Goal: Transaction & Acquisition: Purchase product/service

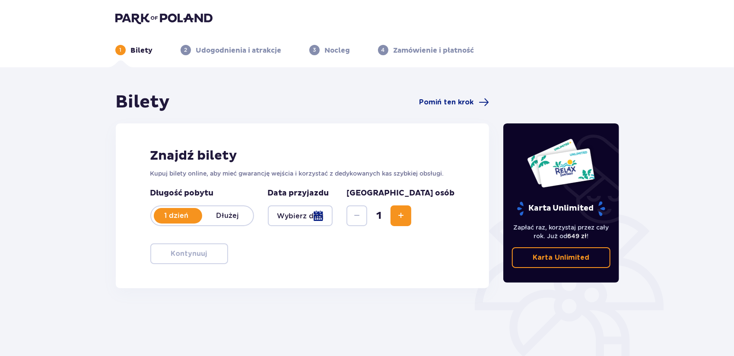
scroll to position [84, 0]
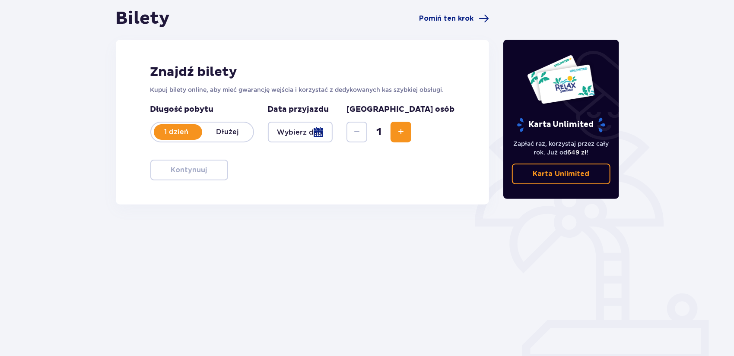
click at [333, 134] on div at bounding box center [300, 132] width 65 height 21
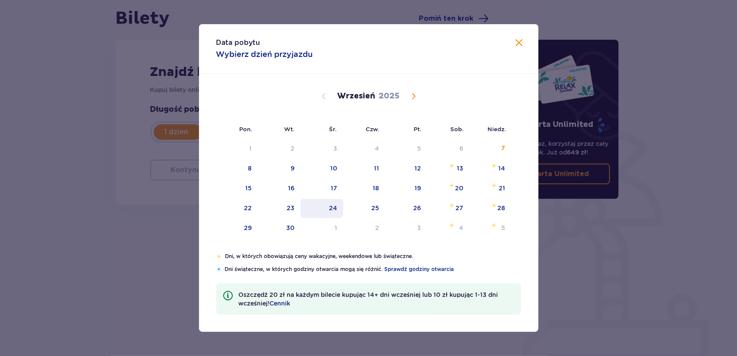
click at [328, 206] on div "24" at bounding box center [322, 208] width 43 height 19
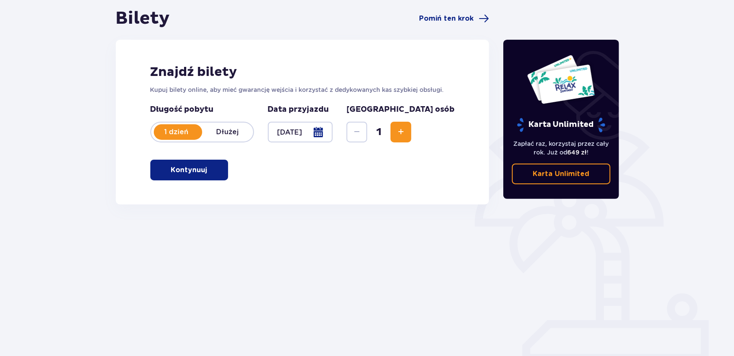
click at [204, 171] on span "button" at bounding box center [209, 170] width 10 height 10
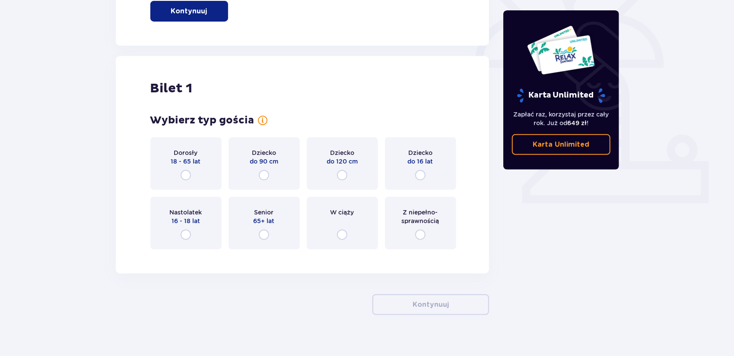
scroll to position [253, 0]
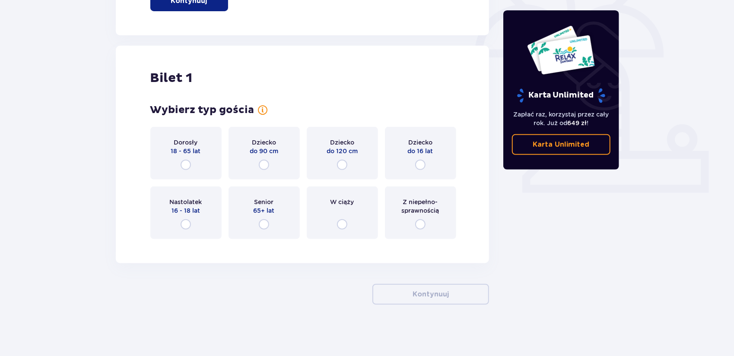
click at [419, 216] on div "Z niepełno­sprawnością" at bounding box center [420, 213] width 71 height 53
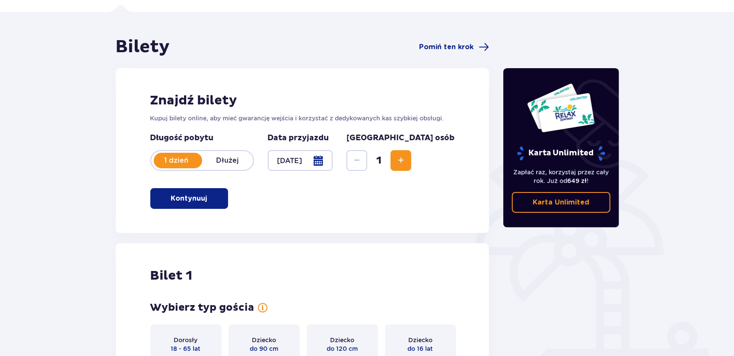
scroll to position [24, 0]
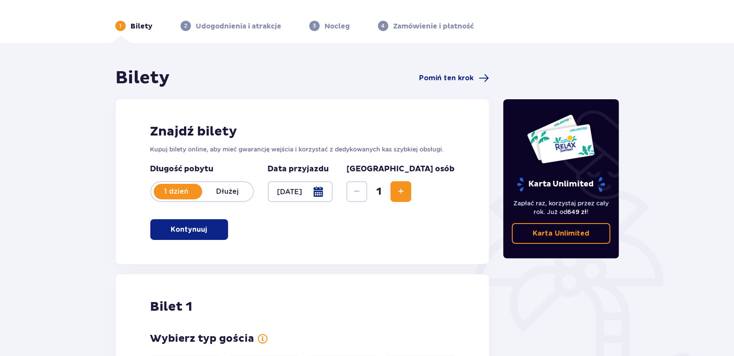
click at [406, 193] on span "Increase" at bounding box center [401, 192] width 10 height 10
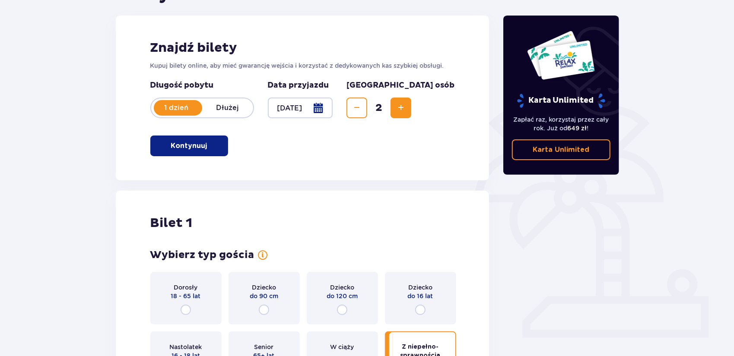
scroll to position [108, 0]
click at [411, 110] on div "2" at bounding box center [378, 108] width 65 height 21
click at [406, 110] on span "Increase" at bounding box center [401, 108] width 10 height 10
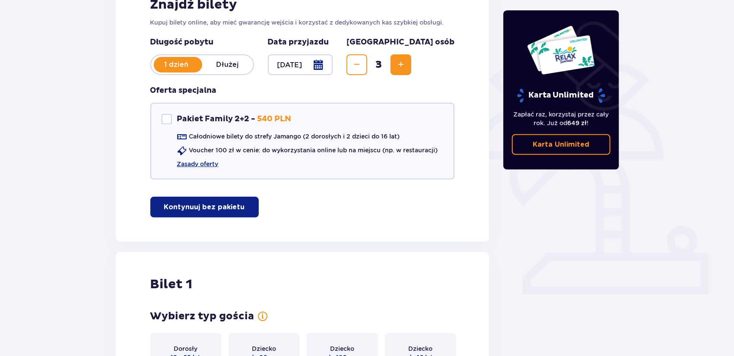
scroll to position [151, 0]
click at [411, 67] on button "Increase" at bounding box center [400, 64] width 21 height 21
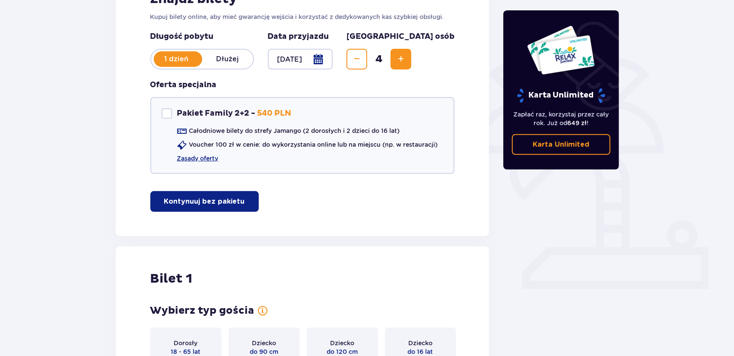
click at [411, 67] on button "Increase" at bounding box center [400, 59] width 21 height 21
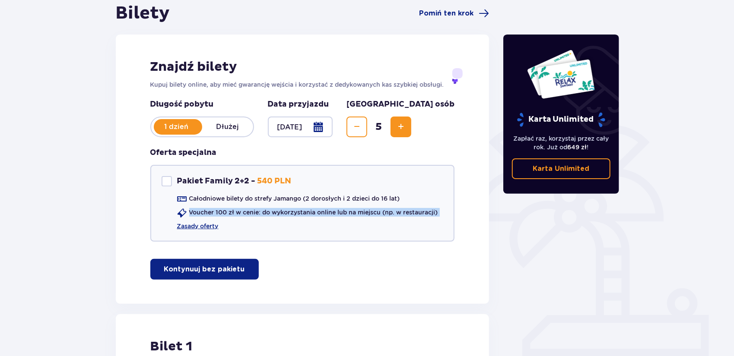
scroll to position [82, 0]
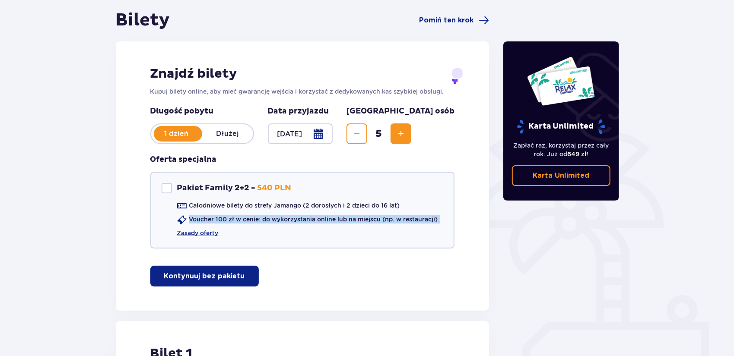
click at [406, 134] on span "Increase" at bounding box center [401, 134] width 10 height 10
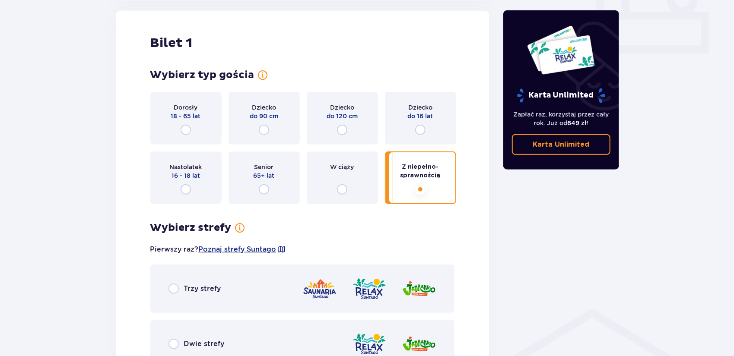
click at [441, 134] on div "Wybierz typ gościa Dorosły 18 - 65 lat Dziecko do 90 cm Dziecko do 120 cm Dziec…" at bounding box center [302, 137] width 305 height 136
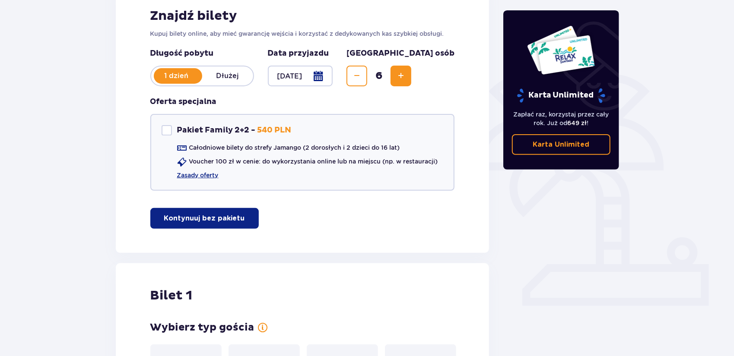
scroll to position [139, 0]
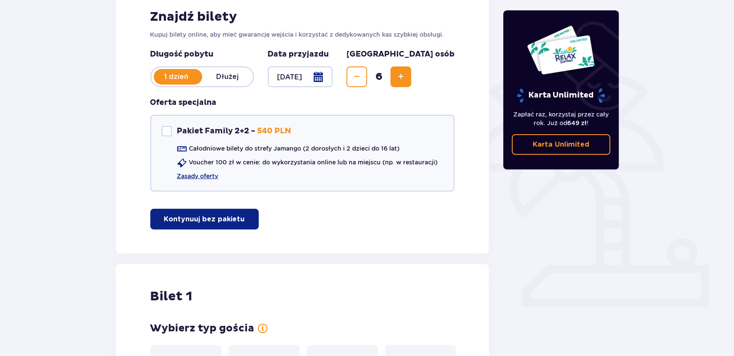
click at [406, 77] on span "Increase" at bounding box center [401, 77] width 10 height 10
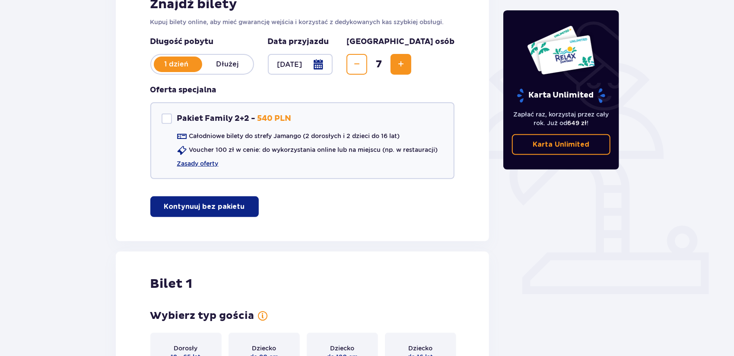
scroll to position [109, 0]
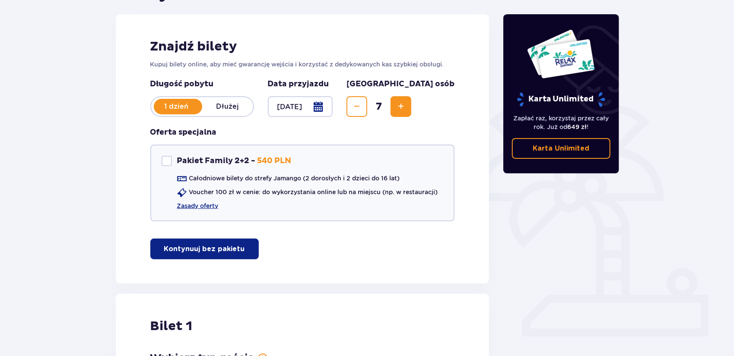
click at [446, 85] on div "Liczba osób 7" at bounding box center [400, 98] width 108 height 38
click at [406, 108] on span "Increase" at bounding box center [401, 107] width 10 height 10
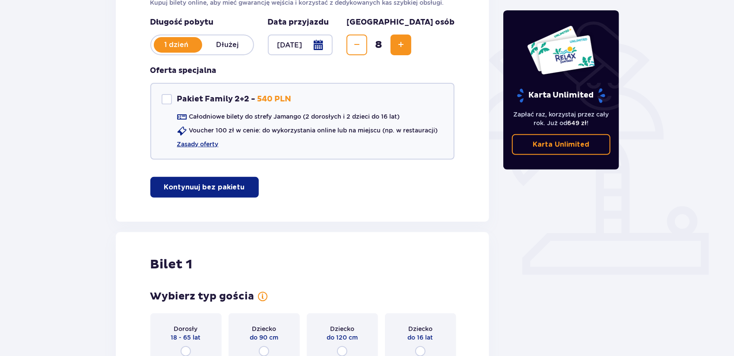
scroll to position [171, 0]
click at [406, 46] on span "Increase" at bounding box center [401, 45] width 10 height 10
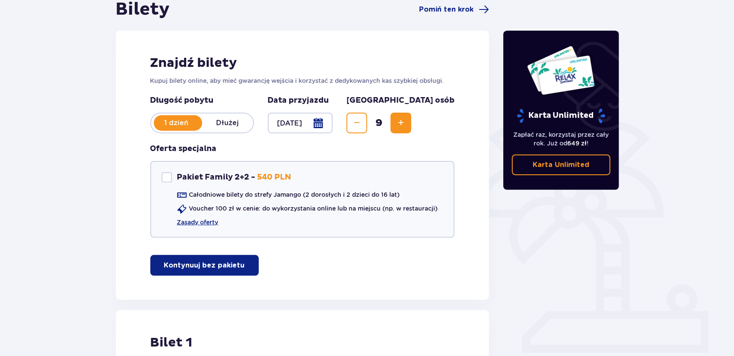
scroll to position [92, 0]
click at [406, 122] on span "Increase" at bounding box center [401, 123] width 10 height 10
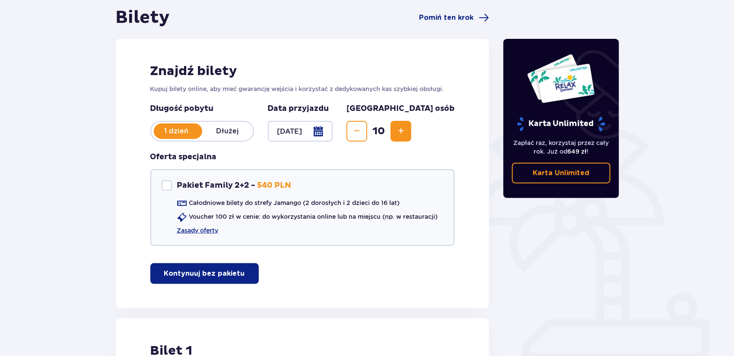
scroll to position [79, 0]
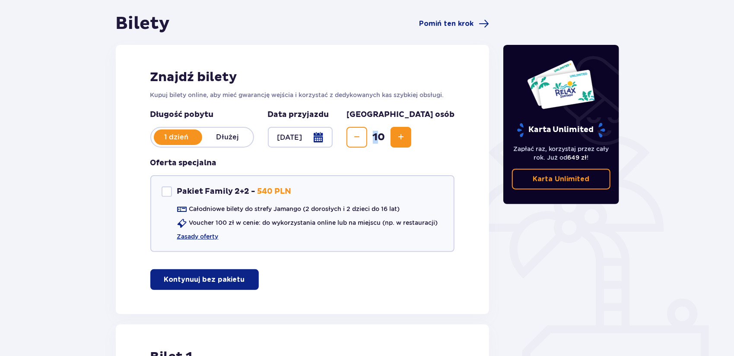
drag, startPoint x: 419, startPoint y: 133, endPoint x: 399, endPoint y: 136, distance: 20.2
click at [399, 136] on div "10" at bounding box center [378, 137] width 65 height 21
click at [362, 136] on span "Decrease" at bounding box center [357, 137] width 10 height 10
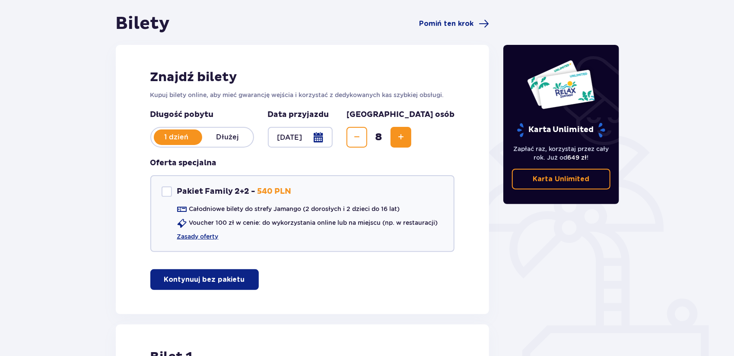
click at [362, 136] on span "Decrease" at bounding box center [357, 137] width 10 height 10
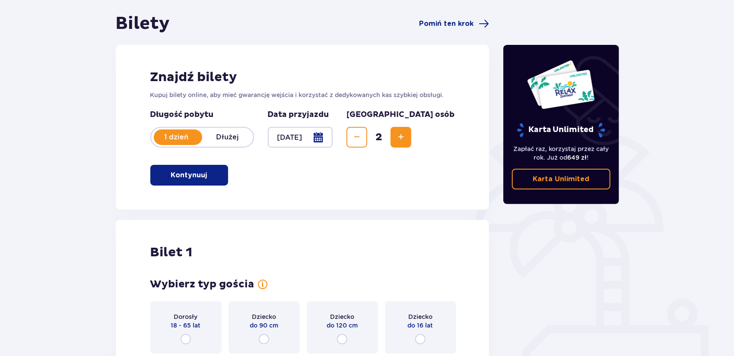
click at [362, 136] on span "Decrease" at bounding box center [357, 137] width 10 height 10
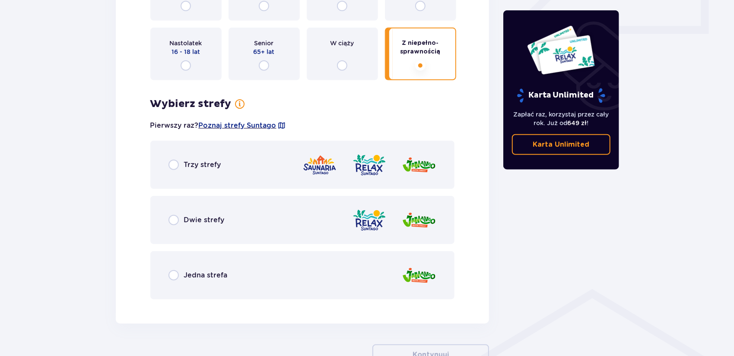
scroll to position [454, 0]
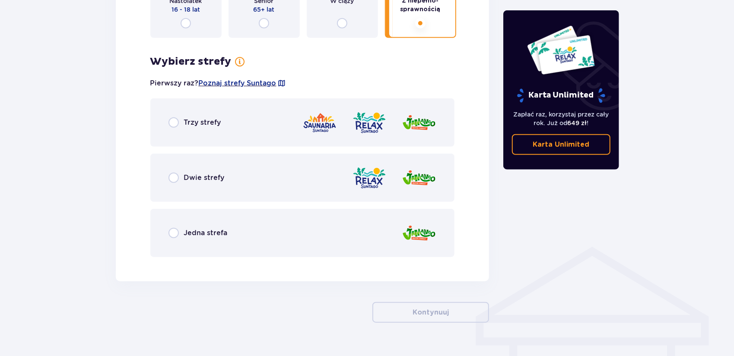
click at [279, 128] on div "Trzy strefy" at bounding box center [302, 122] width 305 height 48
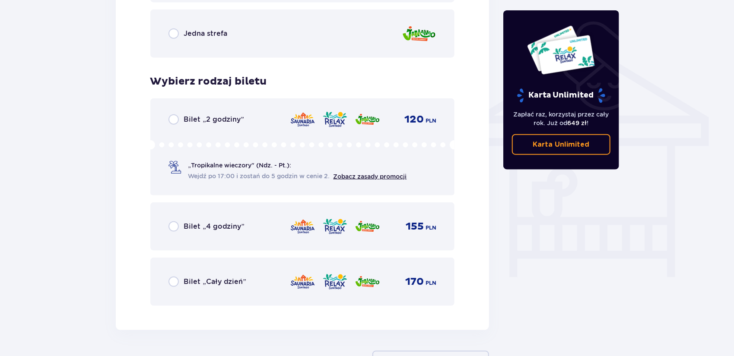
scroll to position [652, 0]
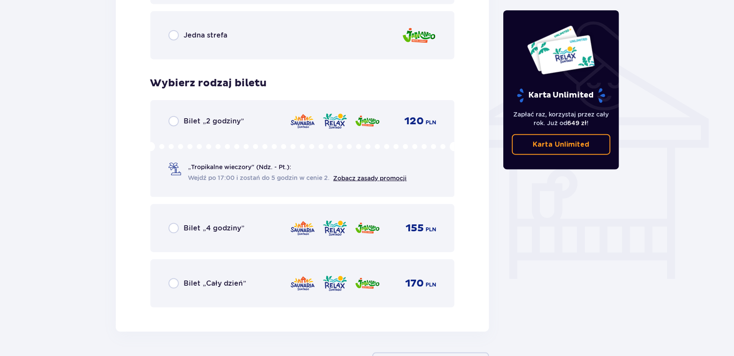
click at [212, 283] on p "Bilet „Cały dzień”" at bounding box center [215, 284] width 62 height 10
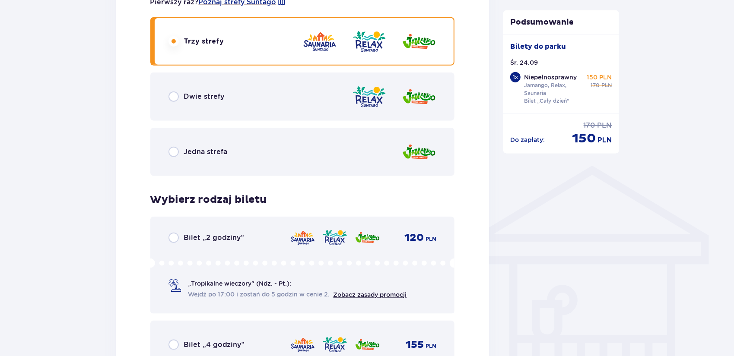
scroll to position [534, 0]
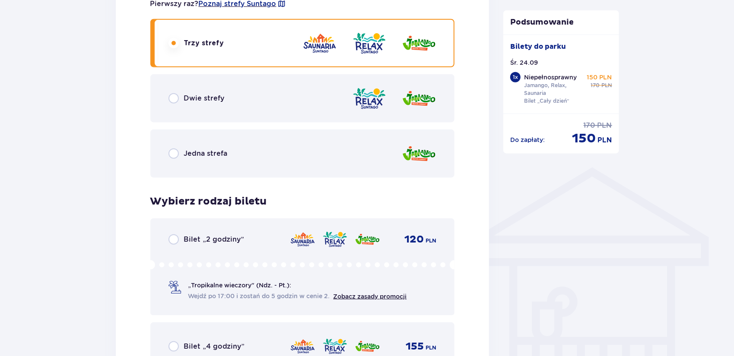
click at [296, 110] on div "Dwie strefy" at bounding box center [302, 98] width 305 height 48
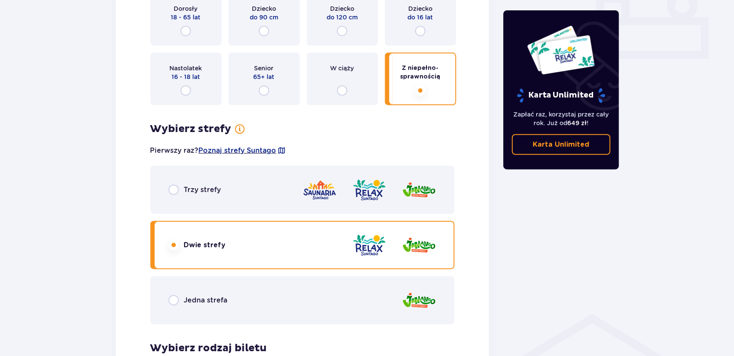
scroll to position [387, 0]
click at [339, 187] on div at bounding box center [369, 190] width 134 height 25
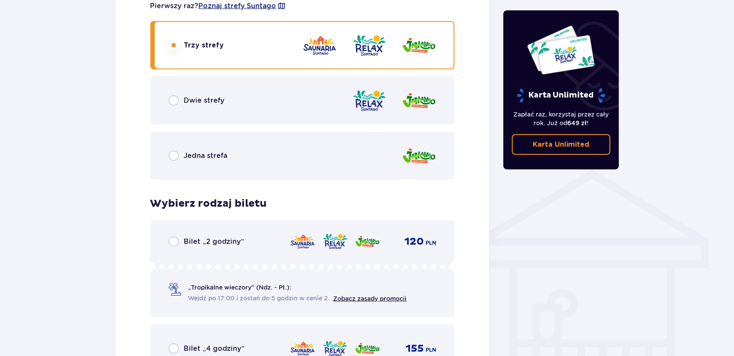
scroll to position [664, 0]
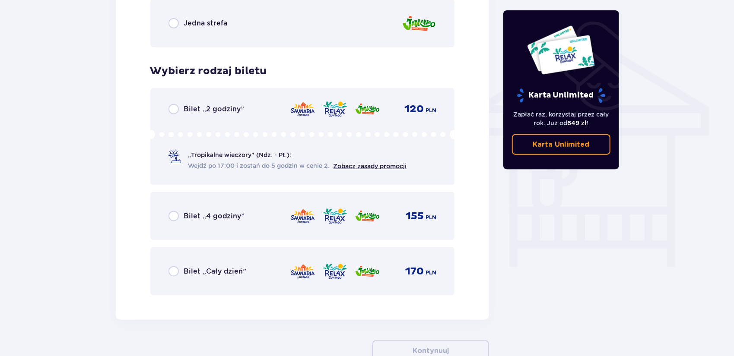
click at [350, 276] on div "170 PLN" at bounding box center [363, 272] width 146 height 18
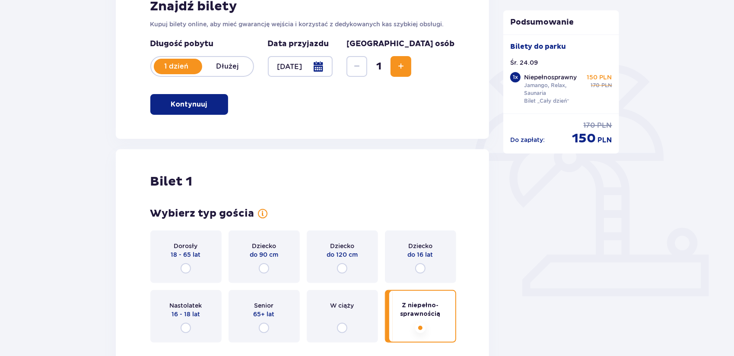
scroll to position [148, 0]
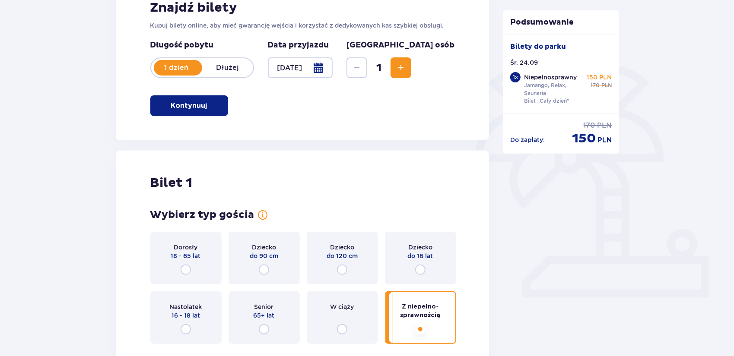
click at [192, 254] on p "18 - 65 lat" at bounding box center [186, 256] width 30 height 9
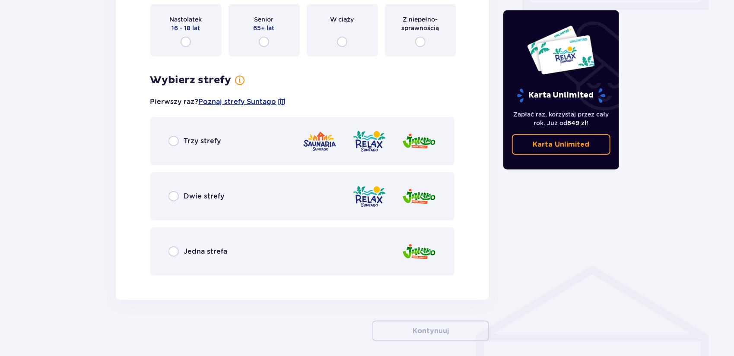
scroll to position [473, 0]
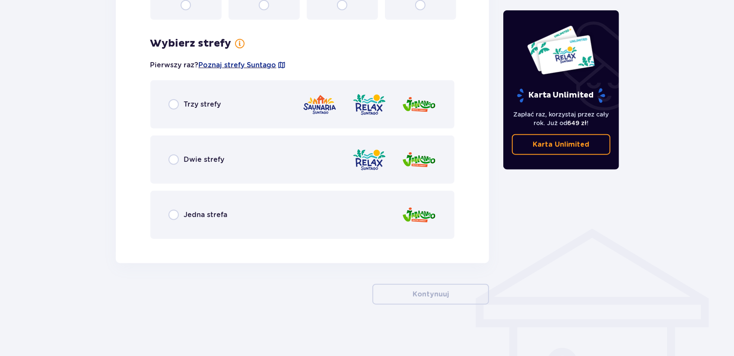
click at [404, 107] on img at bounding box center [419, 104] width 35 height 25
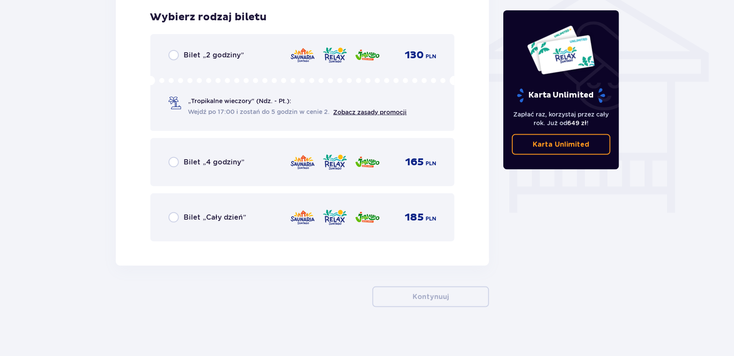
scroll to position [719, 0]
click at [355, 230] on div "Bilet „Cały dzień” 185 PLN" at bounding box center [302, 217] width 305 height 48
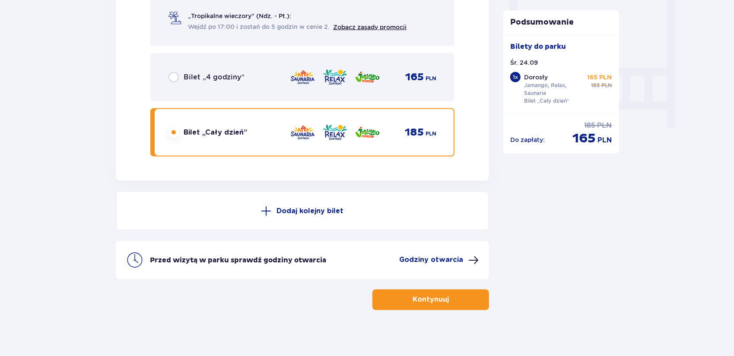
scroll to position [809, 0]
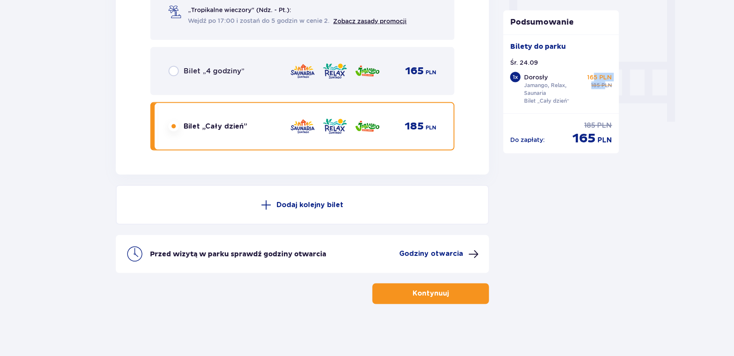
drag, startPoint x: 606, startPoint y: 89, endPoint x: 592, endPoint y: 73, distance: 20.8
click at [592, 73] on div "165 PLN 185 PLN" at bounding box center [598, 81] width 27 height 16
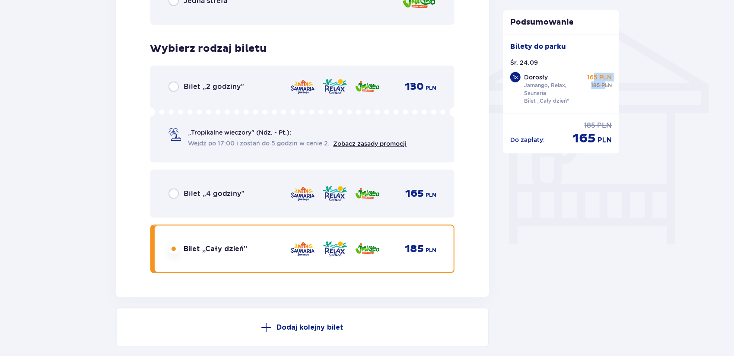
scroll to position [687, 0]
click at [615, 95] on div "Bilety do parku Śr. 24.09 1 x Dorosły Jamango, Relax, Saunaria Bilet „Cały dzie…" at bounding box center [561, 74] width 116 height 79
drag, startPoint x: 602, startPoint y: 86, endPoint x: 588, endPoint y: 71, distance: 19.6
click at [588, 71] on div "Bilety do parku Śr. 24.09 1 x Dorosły Jamango, Relax, Saunaria Bilet „Cały dzie…" at bounding box center [561, 74] width 102 height 65
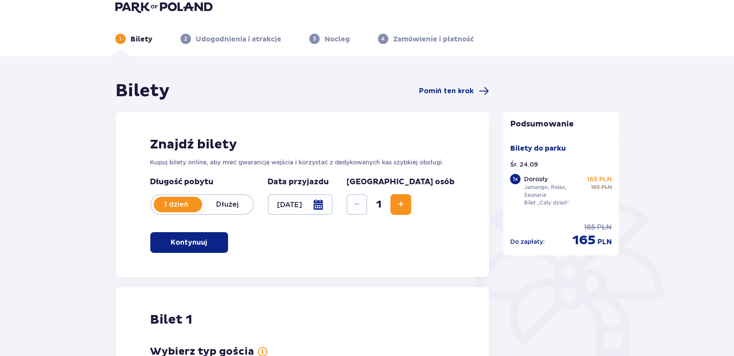
scroll to position [11, 0]
click at [333, 207] on div at bounding box center [300, 204] width 65 height 21
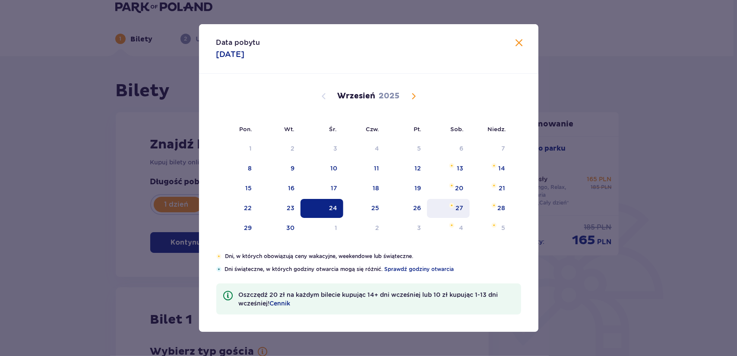
click at [454, 215] on div "27" at bounding box center [448, 208] width 43 height 19
type input "[DATE]"
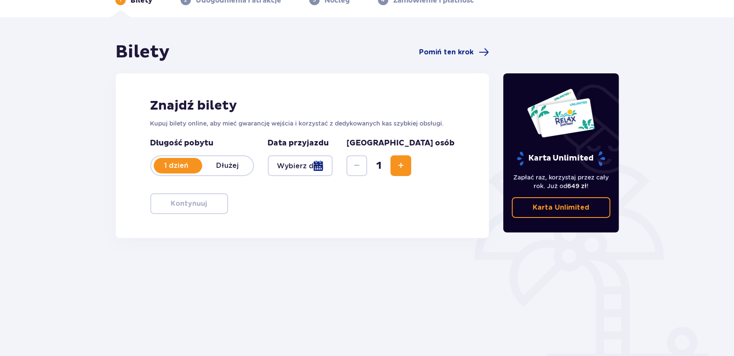
scroll to position [53, 0]
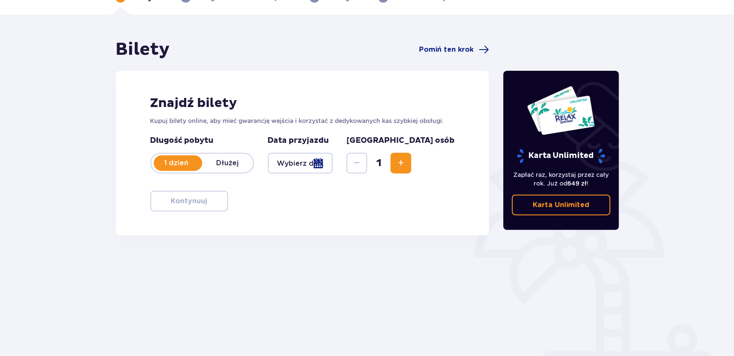
click at [333, 163] on div at bounding box center [300, 163] width 65 height 21
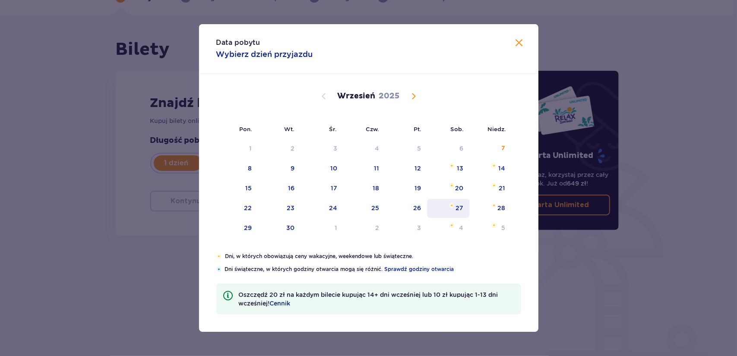
click at [457, 207] on div "27" at bounding box center [460, 208] width 8 height 9
type input "[DATE]"
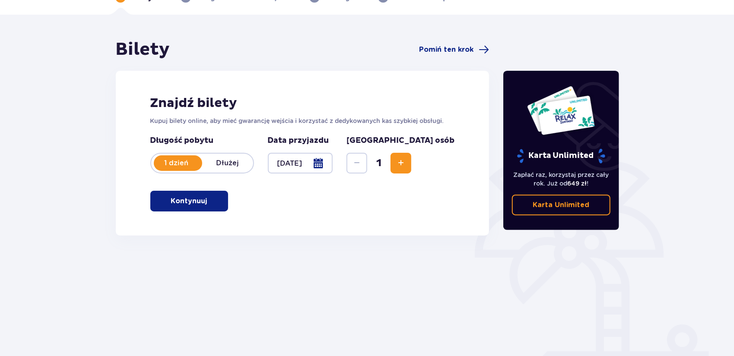
scroll to position [84, 0]
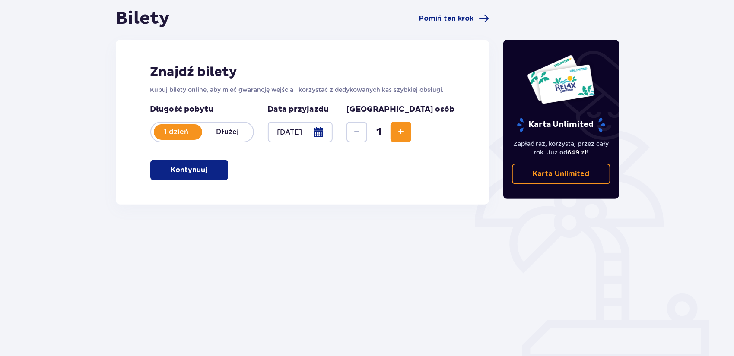
click at [204, 182] on div "Znajdź bilety Kupuj bilety online, aby mieć gwarancję wejścia i korzystać z ded…" at bounding box center [303, 122] width 374 height 165
click at [209, 178] on button "Kontynuuj" at bounding box center [189, 170] width 78 height 21
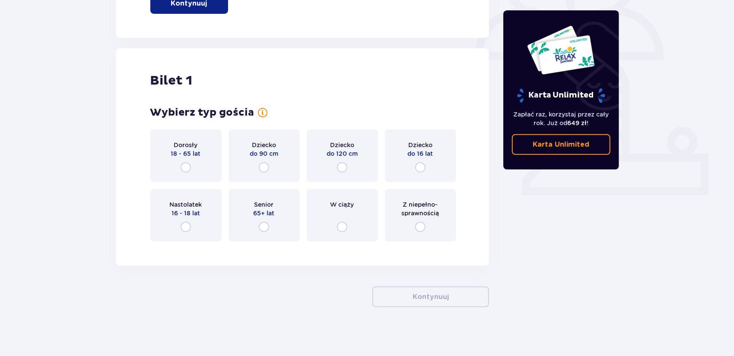
scroll to position [253, 0]
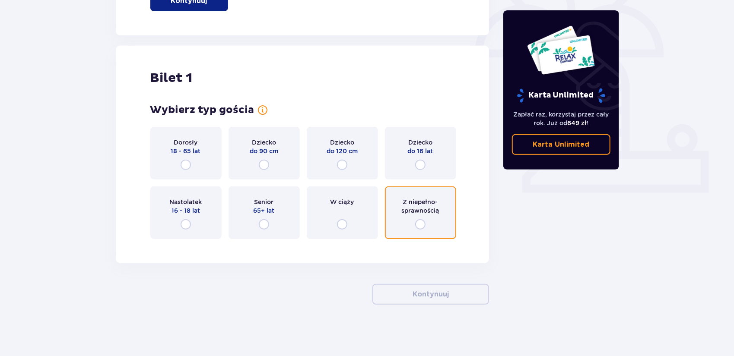
click at [416, 228] on input "radio" at bounding box center [420, 224] width 10 height 10
radio input "true"
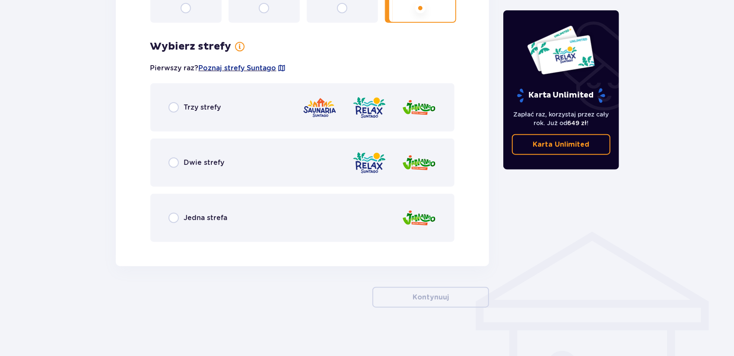
scroll to position [473, 0]
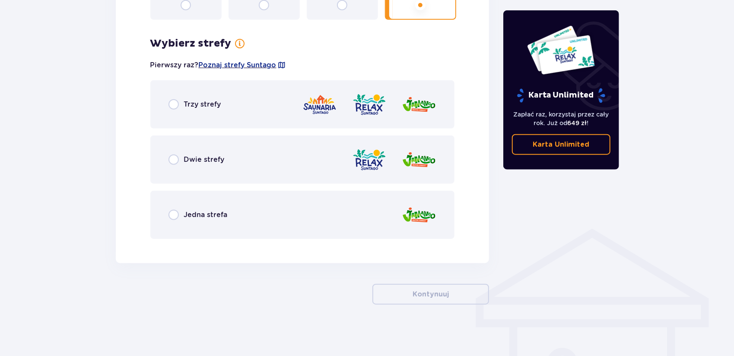
click at [219, 124] on div "Trzy strefy" at bounding box center [302, 104] width 305 height 48
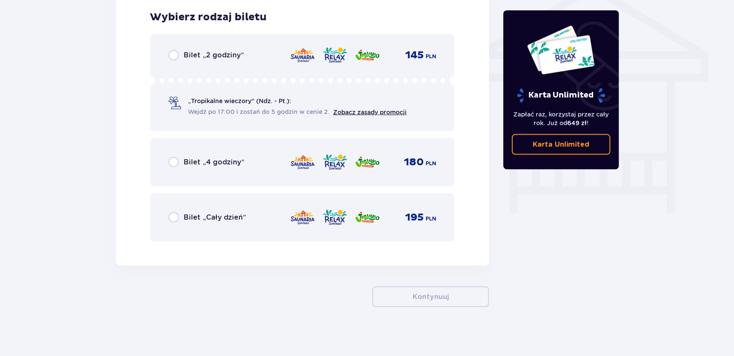
scroll to position [719, 0]
click at [275, 219] on div "Bilet „Cały dzień” 195 PLN" at bounding box center [302, 217] width 268 height 18
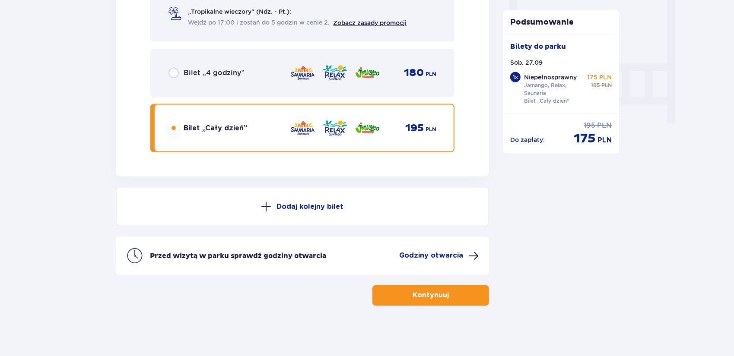
scroll to position [809, 0]
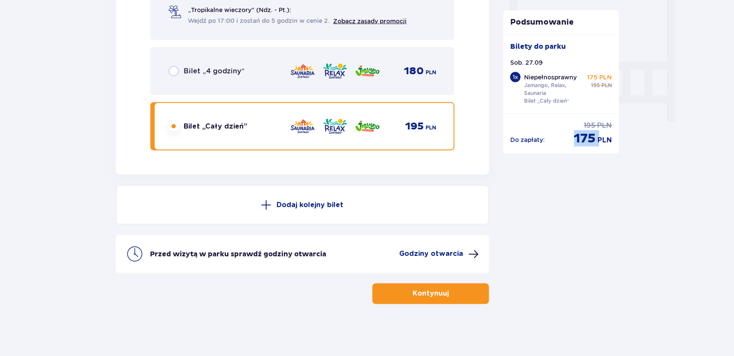
drag, startPoint x: 569, startPoint y: 137, endPoint x: 598, endPoint y: 138, distance: 28.9
click at [598, 138] on div "Do zapłaty : 195 PLN 175 PLN" at bounding box center [561, 134] width 102 height 26
click at [598, 138] on p "PLN" at bounding box center [605, 141] width 14 height 10
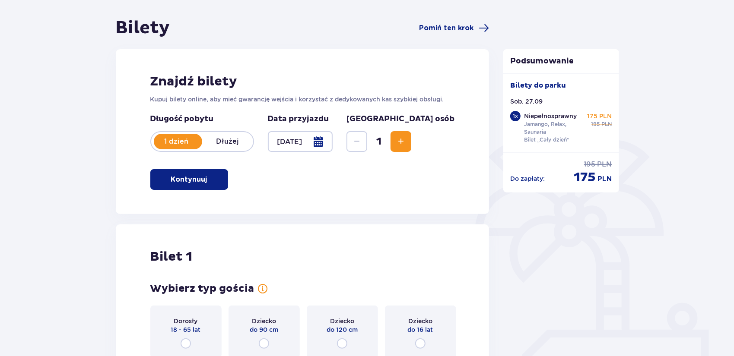
scroll to position [0, 0]
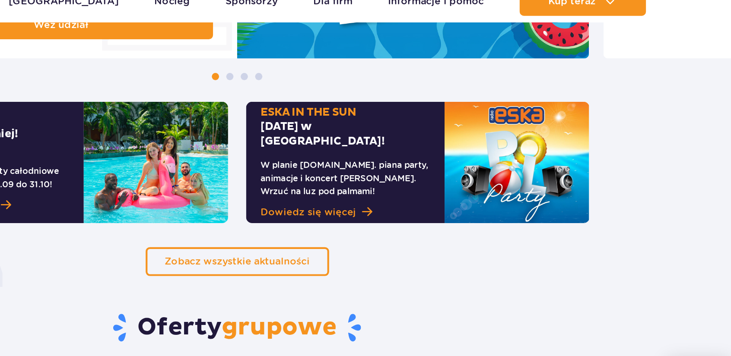
scroll to position [537, 0]
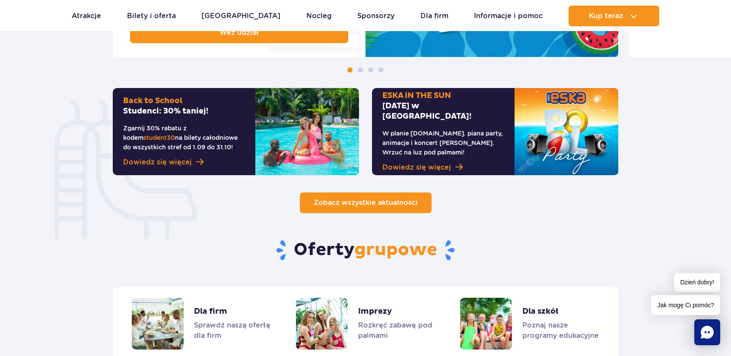
click at [384, 209] on link "Zobacz wszystkie aktualności" at bounding box center [366, 203] width 132 height 21
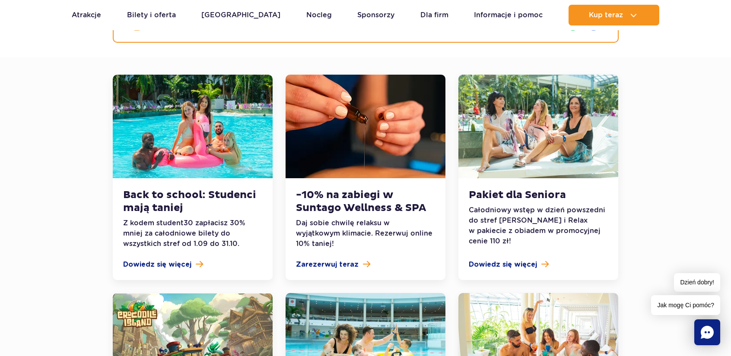
scroll to position [173, 0]
click at [179, 263] on span "Dowiedz się więcej" at bounding box center [157, 265] width 68 height 10
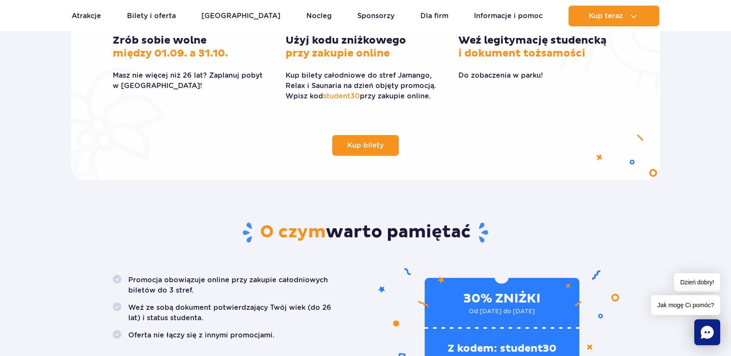
scroll to position [315, 0]
click at [365, 152] on link "Kup bilety" at bounding box center [365, 146] width 67 height 21
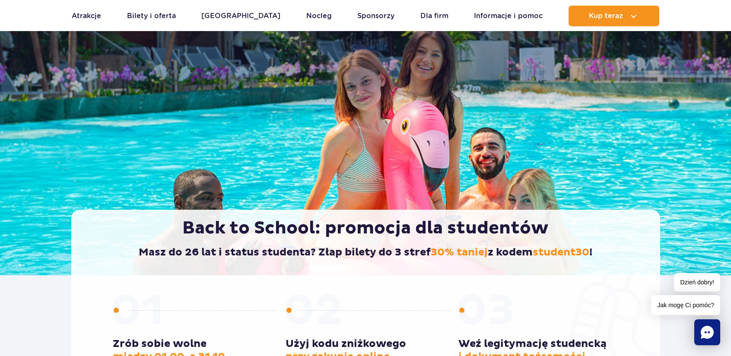
scroll to position [0, 0]
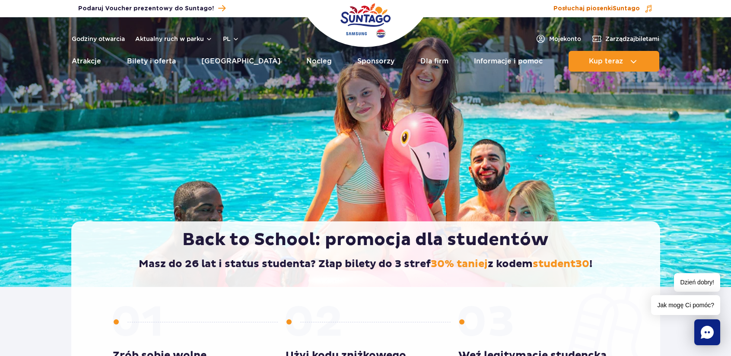
click at [572, 10] on span "Posłuchaj piosenki Suntago" at bounding box center [596, 8] width 86 height 9
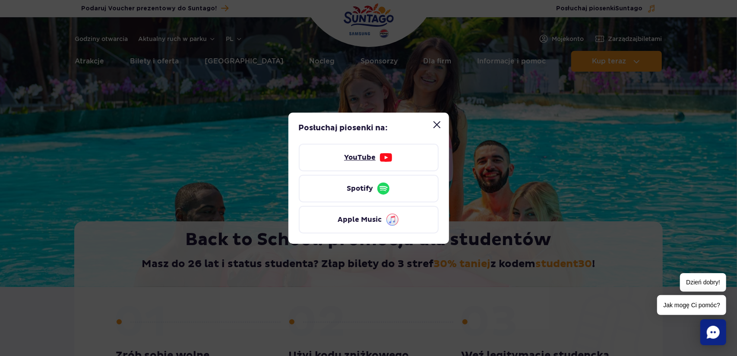
click at [325, 155] on link "YouTube" at bounding box center [369, 158] width 140 height 28
click at [437, 127] on button "Zamknij modal “Posłuchaj piosenki Suntago”" at bounding box center [436, 124] width 17 height 17
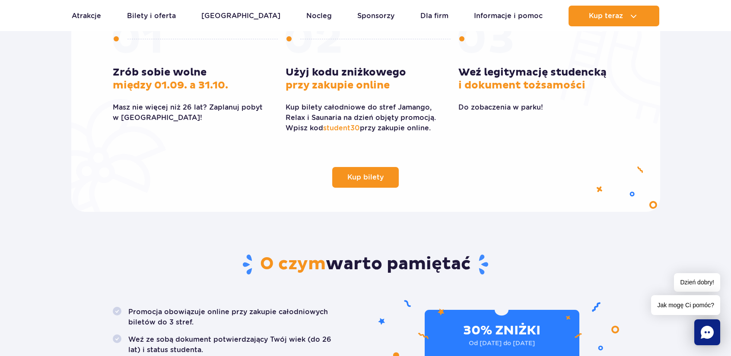
scroll to position [281, 0]
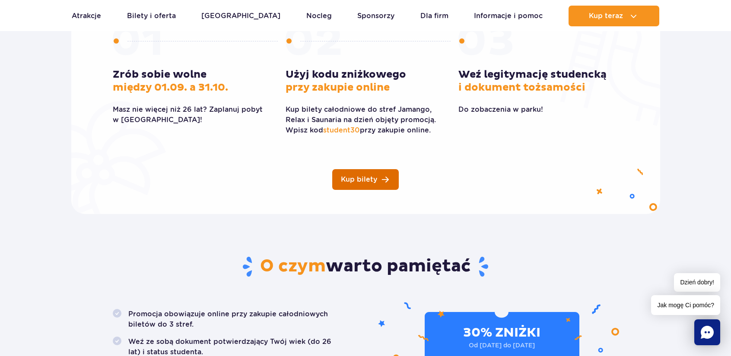
click at [355, 182] on span "Kup bilety" at bounding box center [359, 179] width 36 height 7
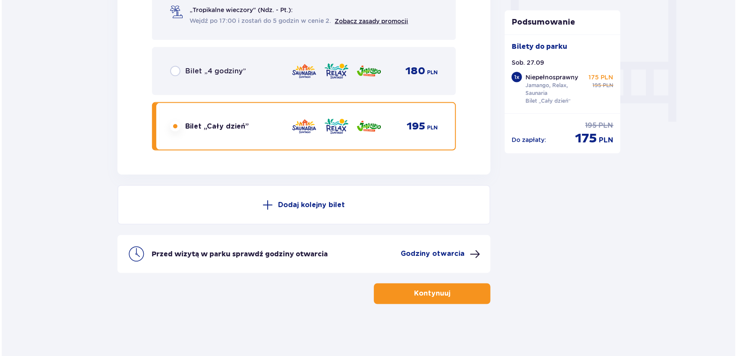
scroll to position [809, 0]
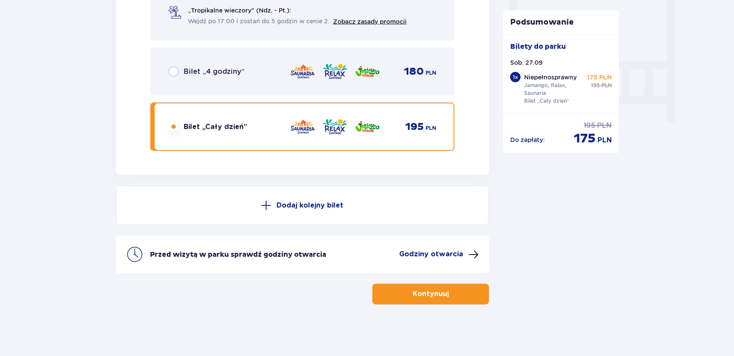
click at [401, 256] on div "Przed wizytą w parku sprawdź godziny otwarcia Godziny otwarcia" at bounding box center [314, 255] width 329 height 10
click at [410, 259] on p "Godziny otwarcia" at bounding box center [431, 255] width 64 height 10
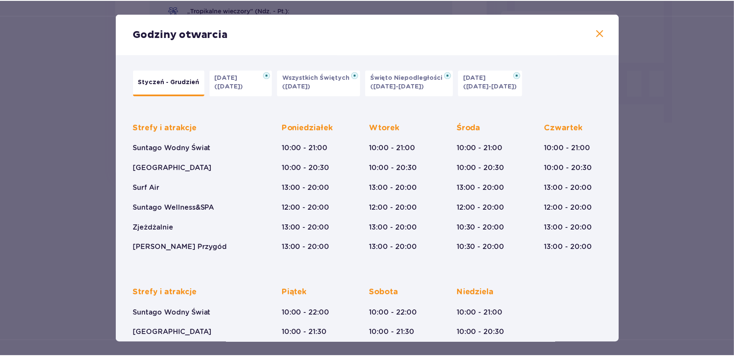
scroll to position [92, 0]
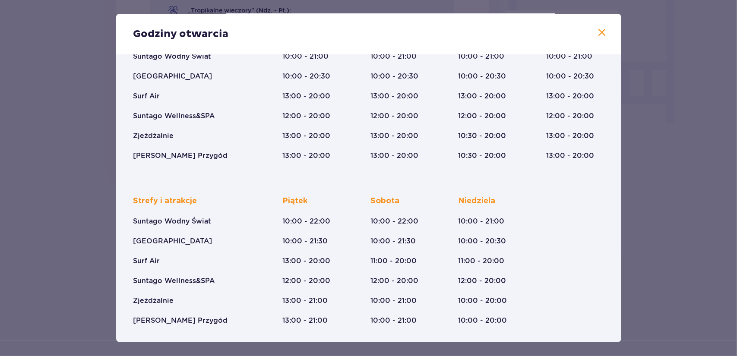
click at [697, 176] on div "Godziny otwarcia Styczeń - Grudzień [DATE] ([DATE]) Wszystkich Świętych ([DATE]…" at bounding box center [368, 178] width 737 height 356
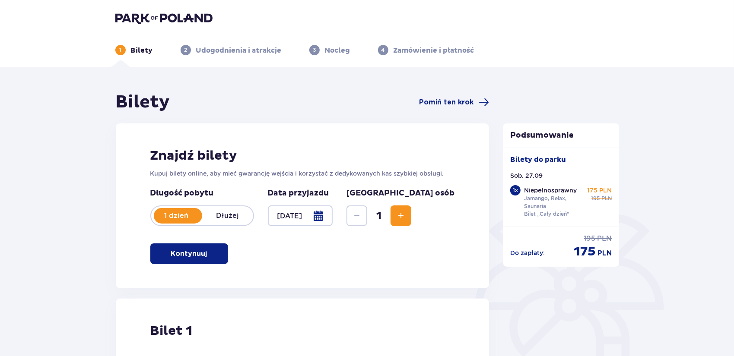
click at [333, 219] on div at bounding box center [300, 216] width 65 height 21
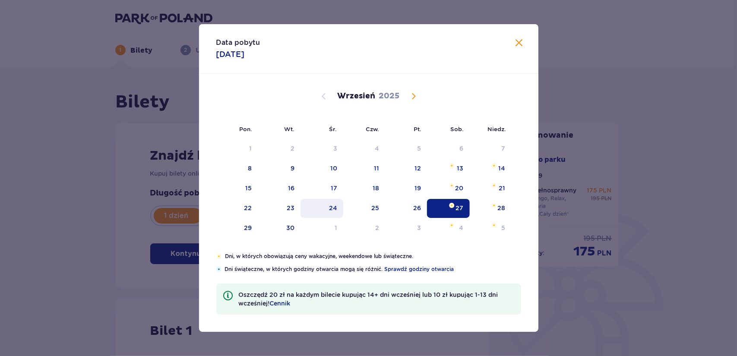
click at [325, 213] on div "24" at bounding box center [322, 208] width 43 height 19
type input "24.09.25"
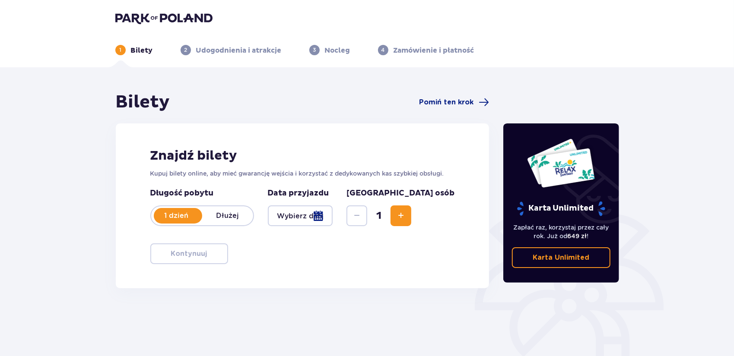
scroll to position [84, 0]
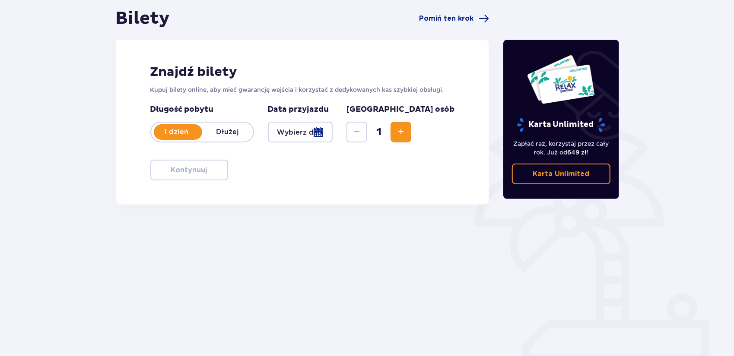
click at [333, 133] on div at bounding box center [300, 132] width 65 height 21
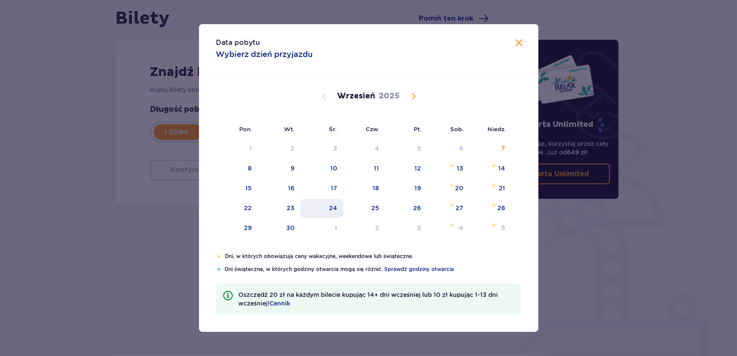
click at [323, 208] on div "24" at bounding box center [322, 208] width 43 height 19
type input "24.09.25"
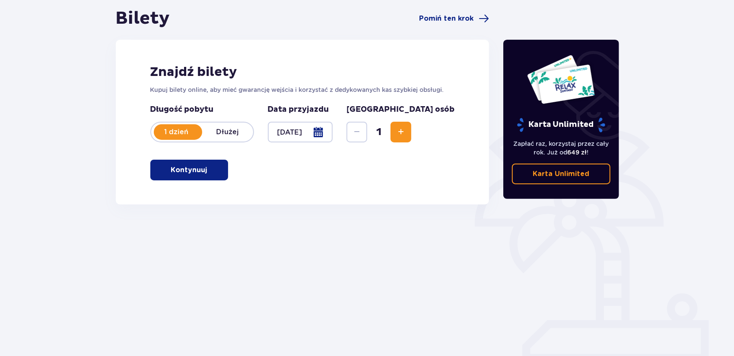
click at [333, 131] on div at bounding box center [300, 132] width 65 height 21
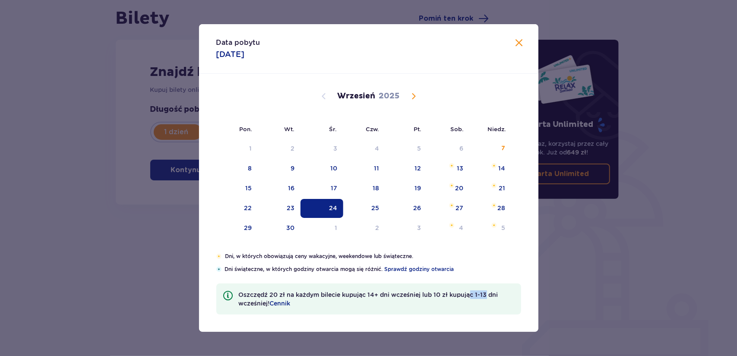
drag, startPoint x: 473, startPoint y: 297, endPoint x: 486, endPoint y: 297, distance: 13.8
click at [486, 297] on p "Oszczędź 20 zł na każdym bilecie kupując 14+ dni wcześniej lub 10 zł kupując 1-…" at bounding box center [377, 299] width 276 height 17
click at [519, 44] on span at bounding box center [519, 43] width 10 height 10
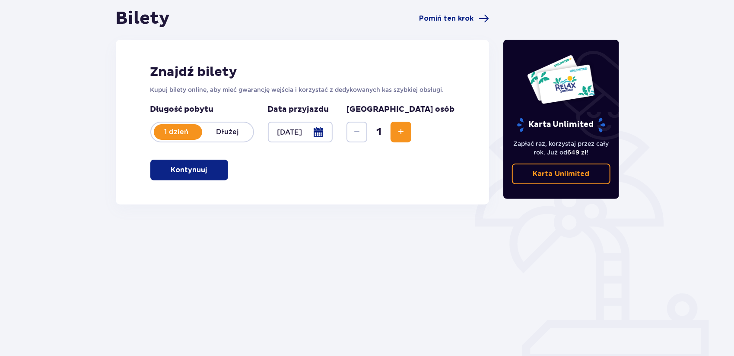
click at [193, 169] on p "Kontynuuj" at bounding box center [189, 170] width 36 height 10
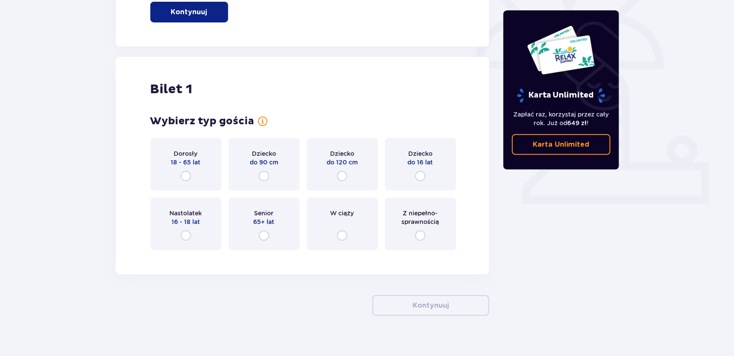
scroll to position [253, 0]
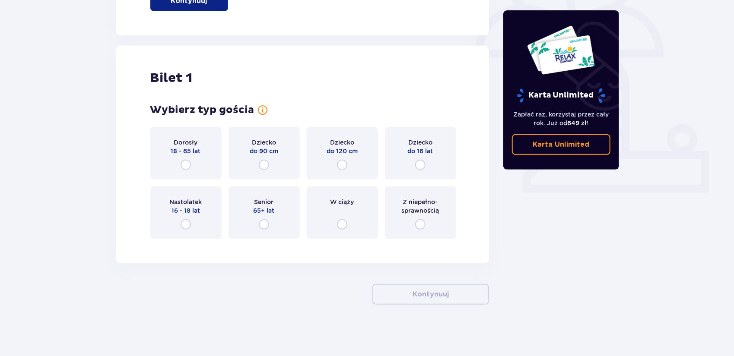
click at [200, 152] on p "18 - 65 lat" at bounding box center [186, 151] width 30 height 9
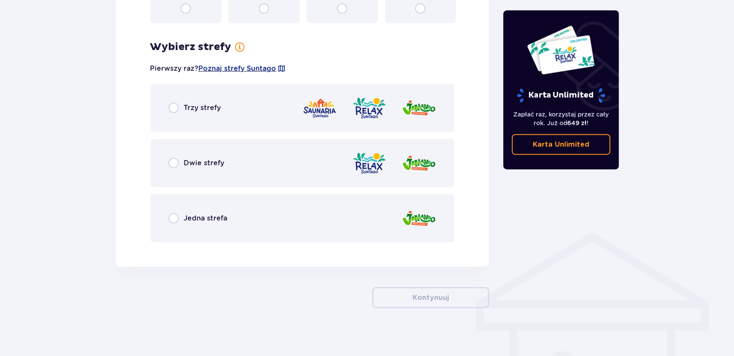
scroll to position [473, 0]
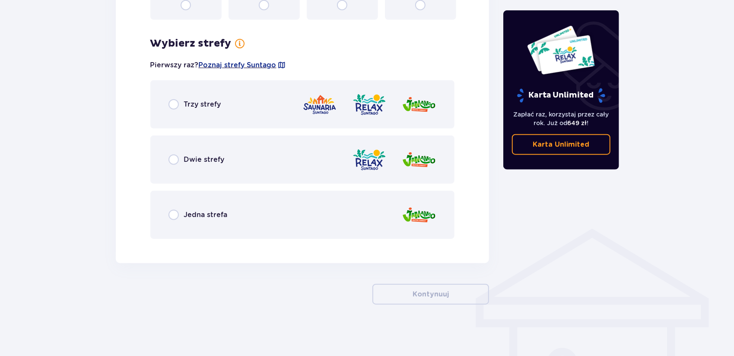
click at [332, 102] on img at bounding box center [319, 104] width 35 height 25
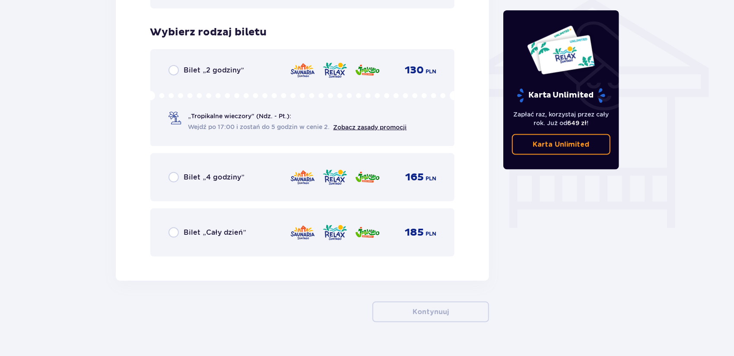
scroll to position [719, 0]
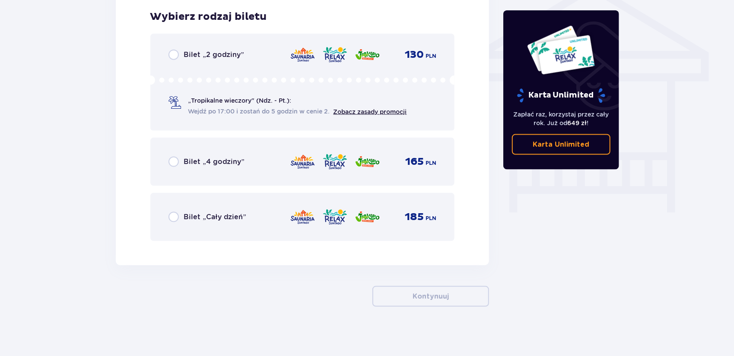
click at [343, 241] on div "Bilet „Cały dzień” 185 PLN" at bounding box center [302, 217] width 305 height 48
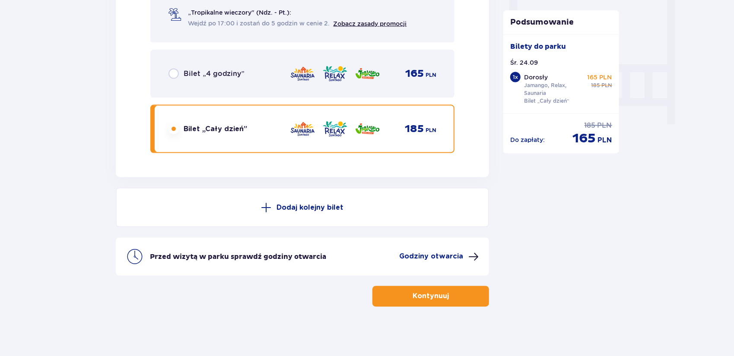
scroll to position [809, 0]
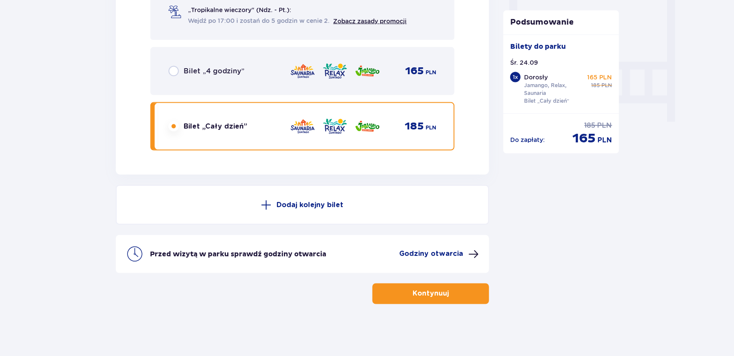
click at [447, 304] on button "Kontynuuj" at bounding box center [430, 294] width 117 height 21
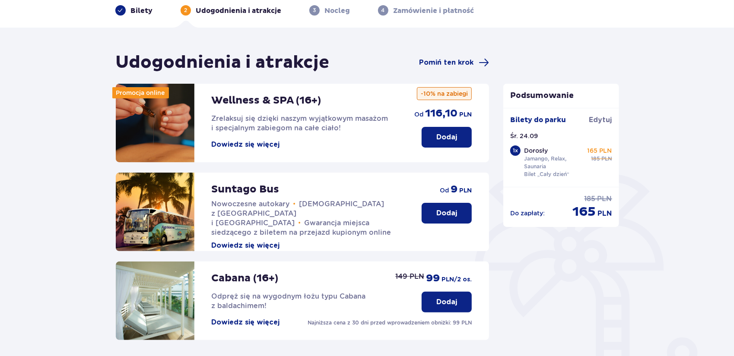
scroll to position [39, 0]
click at [450, 222] on button "Dodaj" at bounding box center [447, 213] width 50 height 21
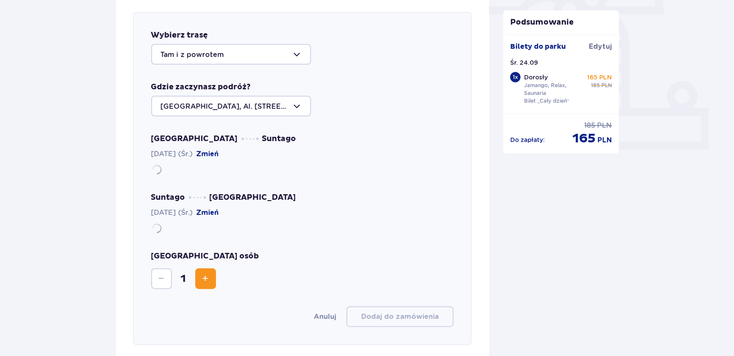
scroll to position [298, 0]
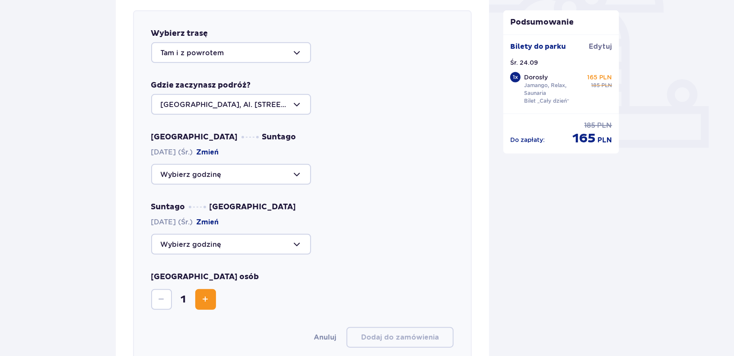
click at [247, 180] on div at bounding box center [231, 174] width 160 height 21
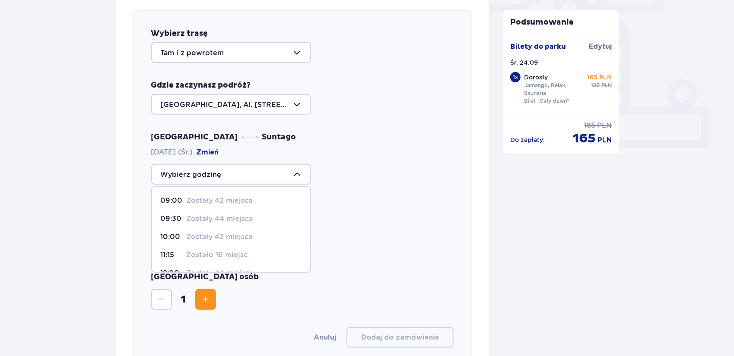
click at [228, 203] on p "Zostały 42 miejsca" at bounding box center [220, 201] width 66 height 10
type input "09:00"
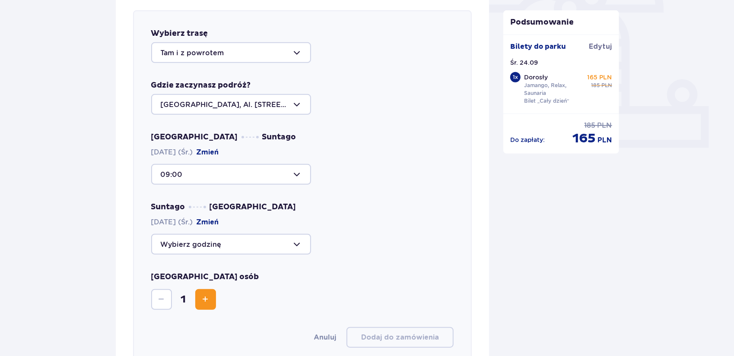
click at [257, 239] on div at bounding box center [231, 244] width 160 height 21
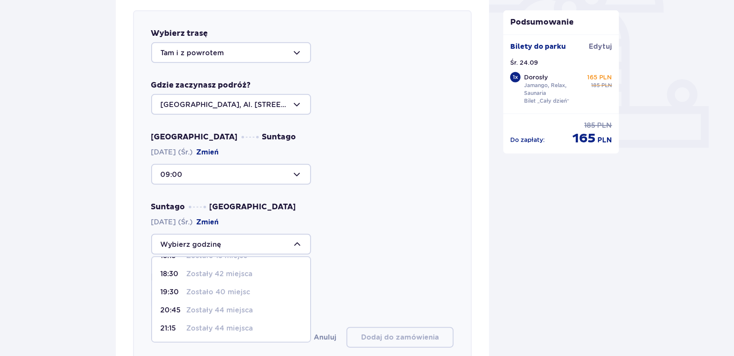
click at [215, 332] on p "Zostały 44 miejsca" at bounding box center [220, 329] width 67 height 10
type input "21:15"
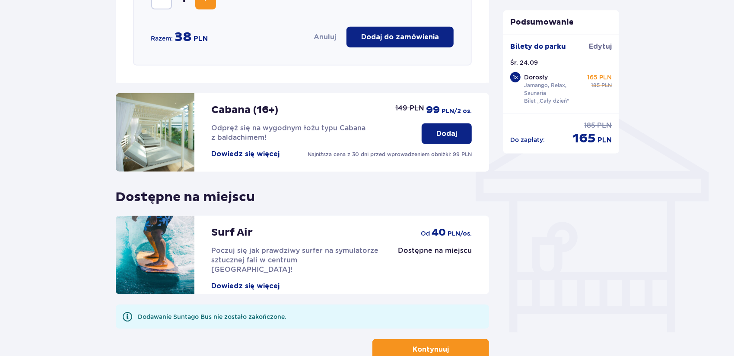
scroll to position [654, 0]
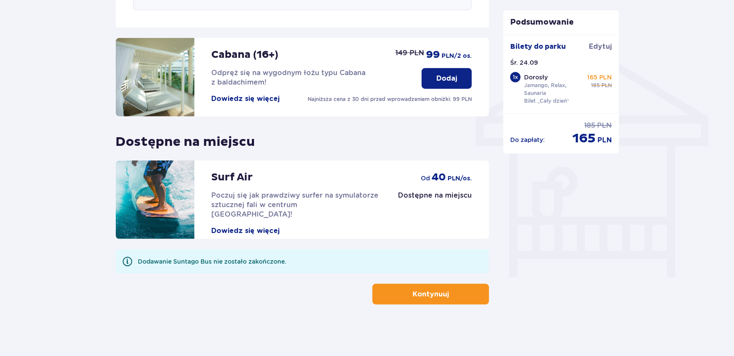
click at [422, 292] on p "Kontynuuj" at bounding box center [430, 295] width 36 height 10
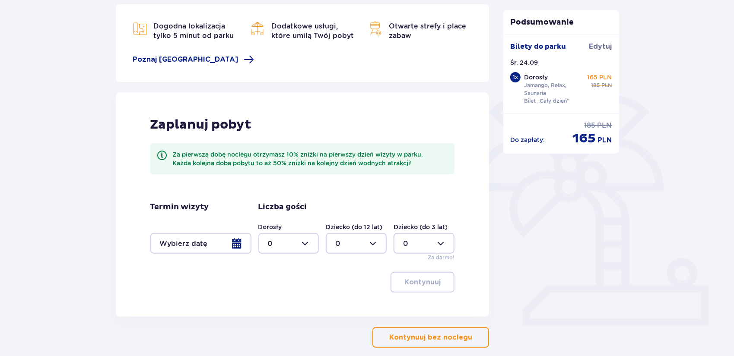
scroll to position [162, 0]
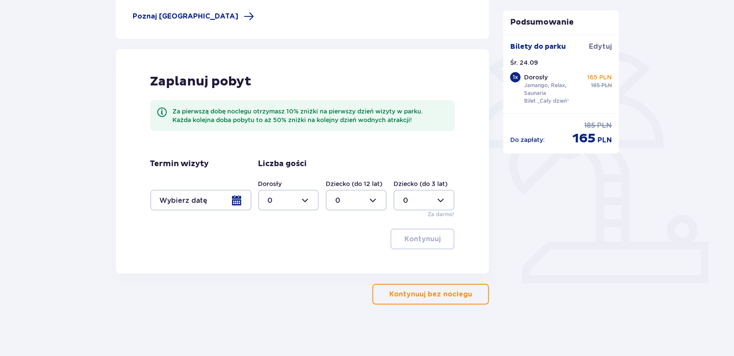
click at [430, 302] on button "Kontynuuj bez noclegu" at bounding box center [430, 294] width 117 height 21
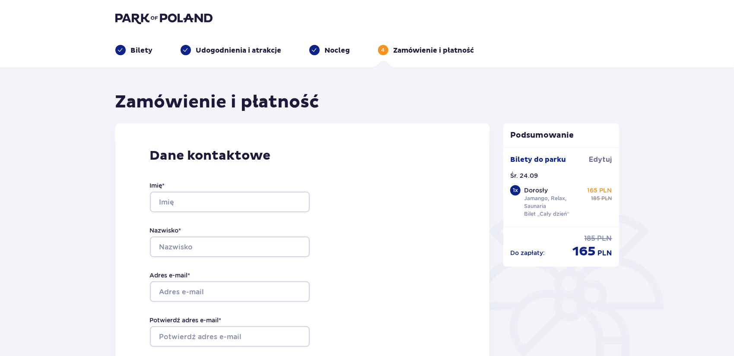
click at [177, 184] on div "Imię *" at bounding box center [230, 196] width 160 height 31
click at [173, 205] on input "Imię *" at bounding box center [230, 202] width 160 height 21
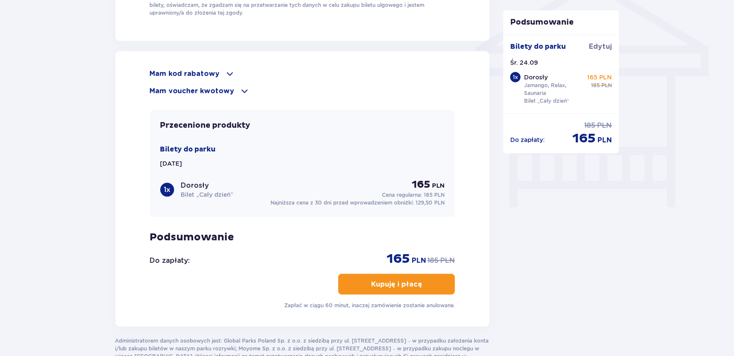
scroll to position [723, 0]
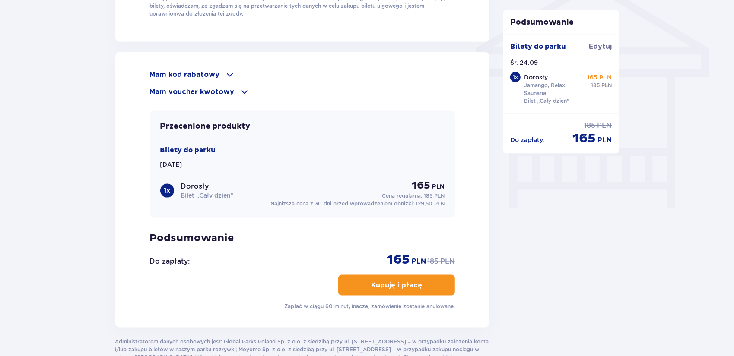
click at [199, 77] on p "Mam kod rabatowy" at bounding box center [185, 75] width 70 height 10
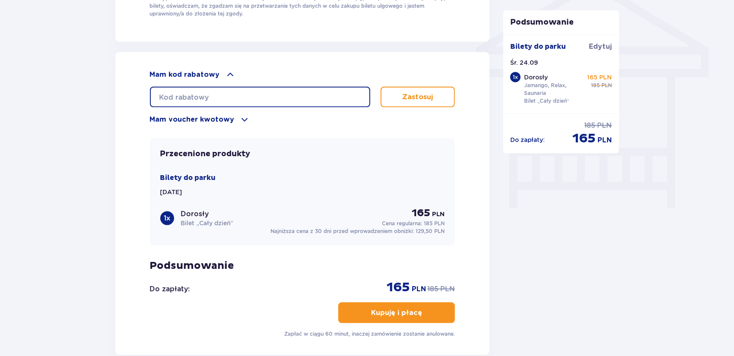
click at [221, 101] on input "text" at bounding box center [260, 97] width 220 height 21
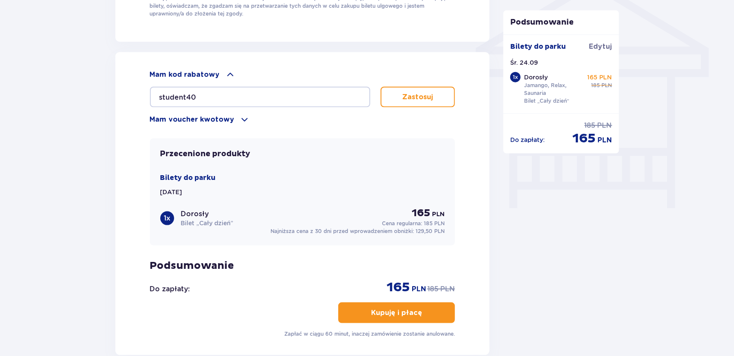
click at [413, 87] on button "Zastosuj" at bounding box center [418, 97] width 75 height 21
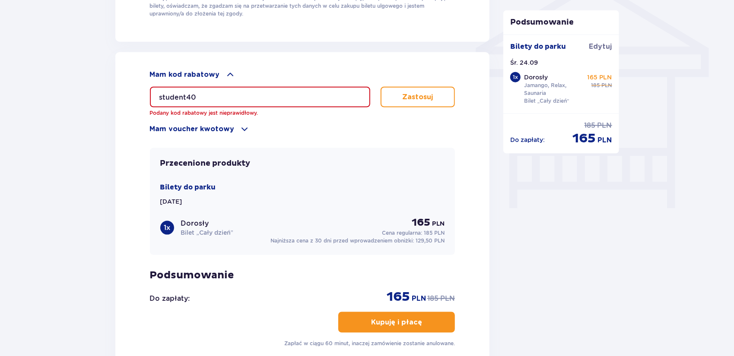
click at [316, 90] on input "student40" at bounding box center [260, 97] width 220 height 21
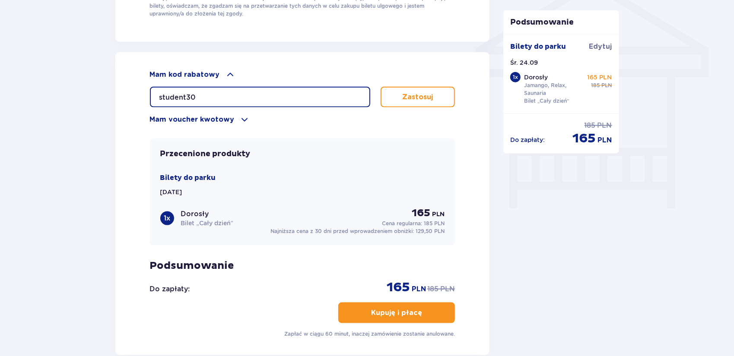
type input "student30"
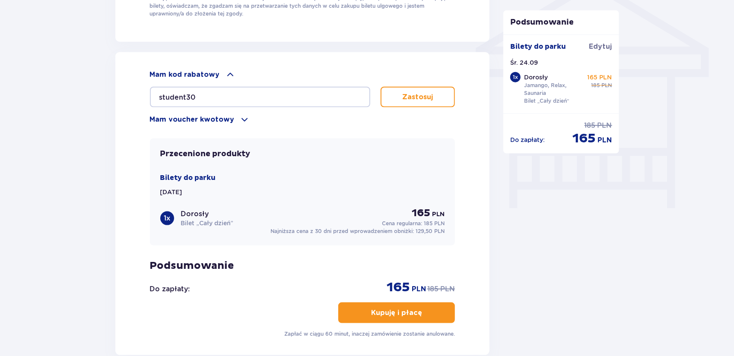
click at [408, 92] on p "Zastosuj" at bounding box center [417, 97] width 31 height 10
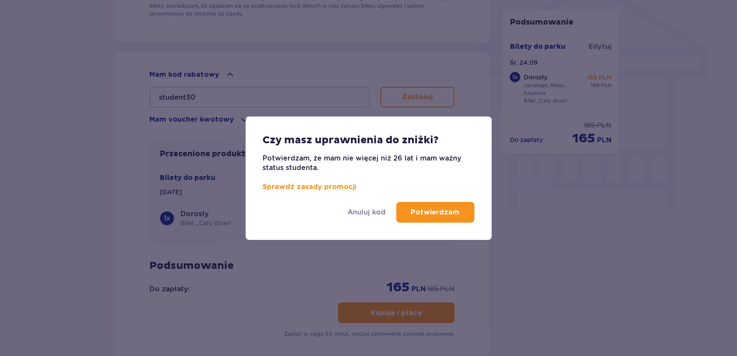
click at [441, 216] on p "Potwierdzam" at bounding box center [435, 213] width 49 height 10
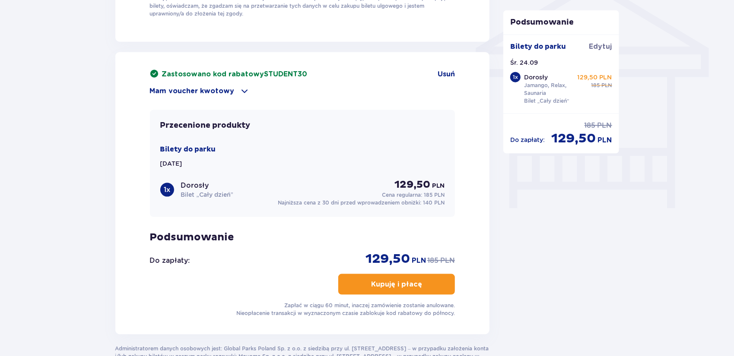
click at [235, 89] on div "Mam voucher kwotowy" at bounding box center [302, 91] width 305 height 10
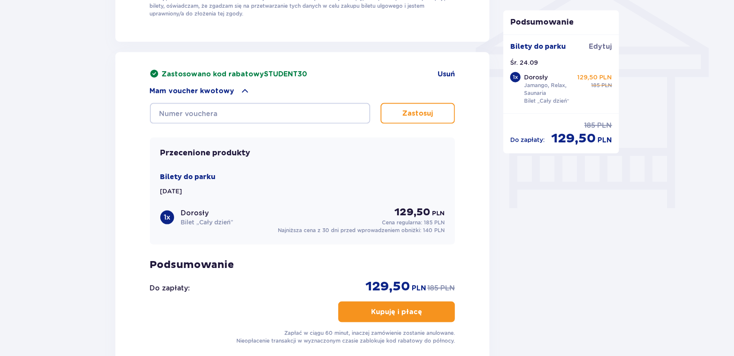
click at [235, 89] on div "Mam voucher kwotowy" at bounding box center [302, 91] width 305 height 10
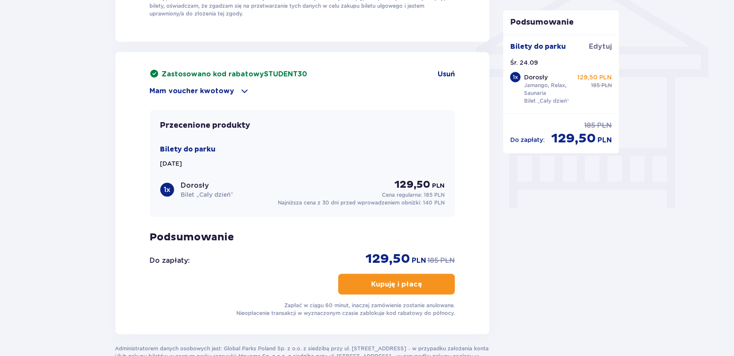
click at [235, 89] on div "Mam voucher kwotowy" at bounding box center [302, 91] width 305 height 10
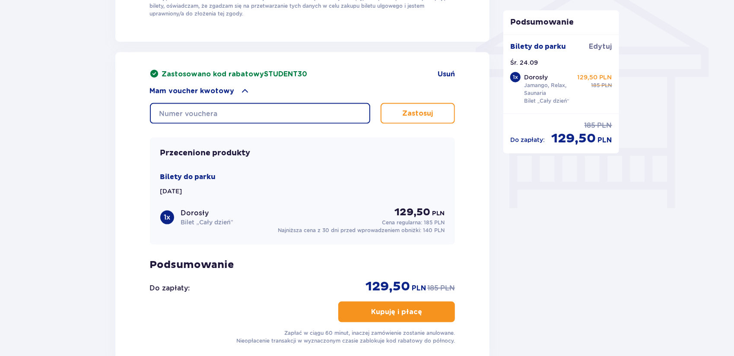
click at [223, 108] on input "text" at bounding box center [260, 113] width 220 height 21
